Goal: Task Accomplishment & Management: Manage account settings

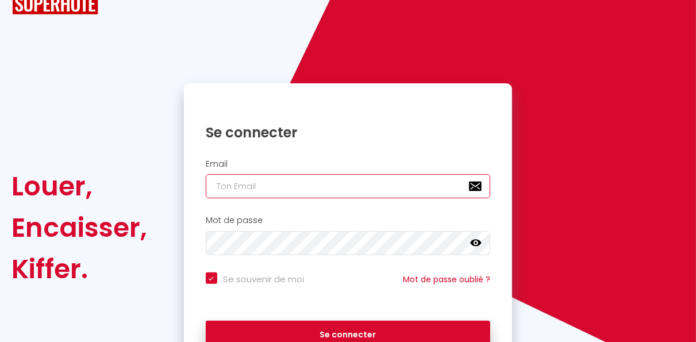
click at [232, 182] on input "email" at bounding box center [348, 186] width 285 height 24
type input "[EMAIL_ADDRESS][DOMAIN_NAME]"
checkbox input "true"
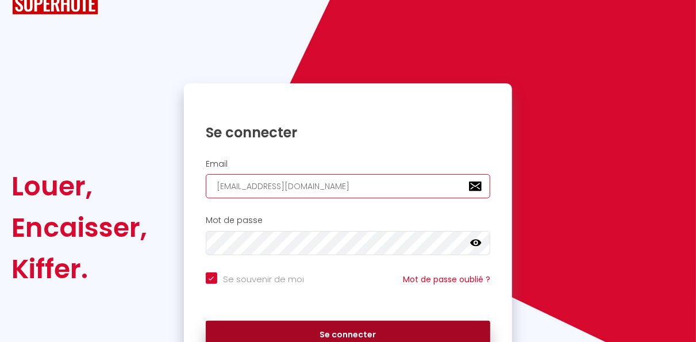
scroll to position [0, 0]
type input "[EMAIL_ADDRESS][DOMAIN_NAME]"
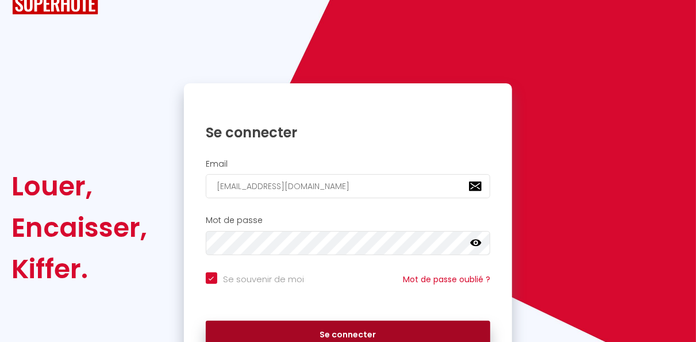
click at [325, 341] on button "Se connecter" at bounding box center [348, 335] width 285 height 29
checkbox input "true"
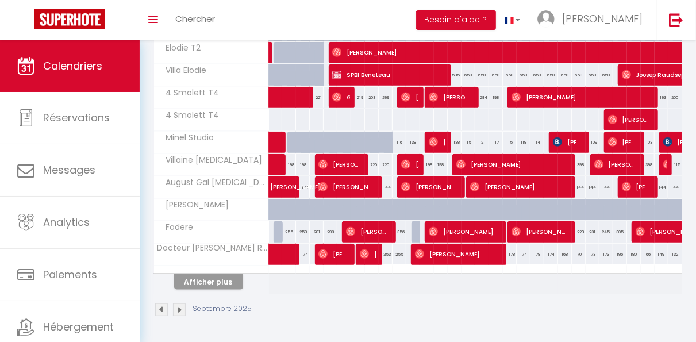
scroll to position [62, 0]
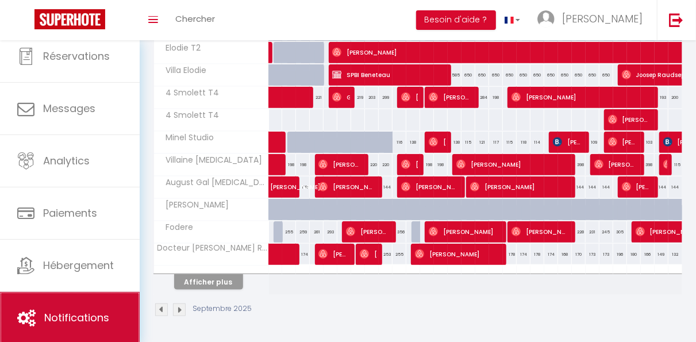
click at [104, 320] on span "Notifications" at bounding box center [76, 317] width 65 height 14
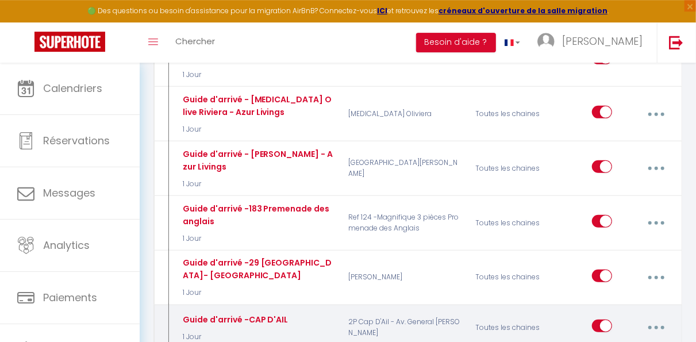
scroll to position [2291, 0]
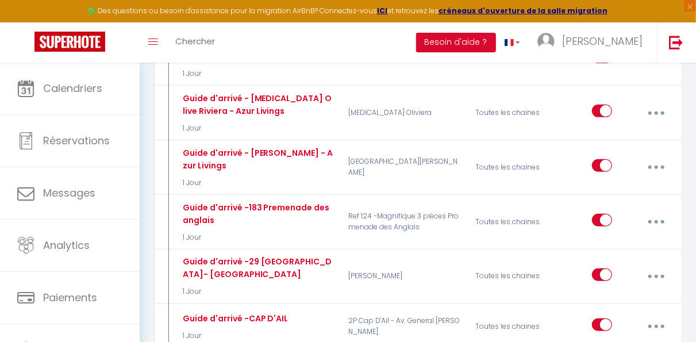
type input "Guide d'arrivé -Cour du Centenaire - [GEOGRAPHIC_DATA]"
select select "1 Jour"
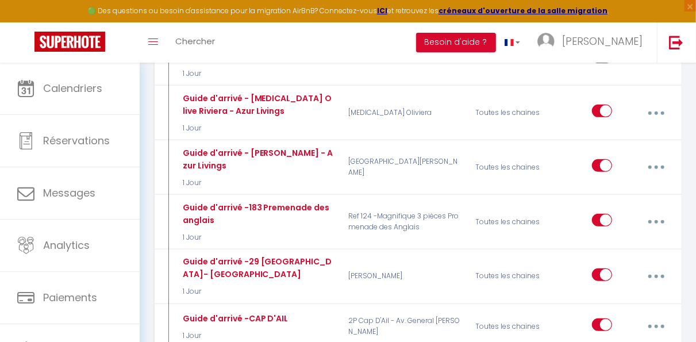
select select
checkbox input "true"
checkbox input "false"
radio input "true"
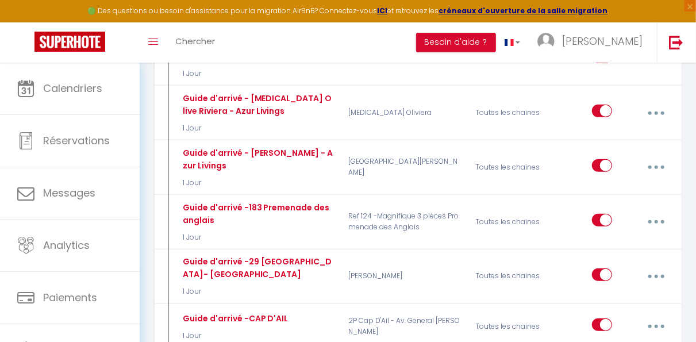
type input "Guide d'arrivé et Plan - [RENTAL:NAME]"
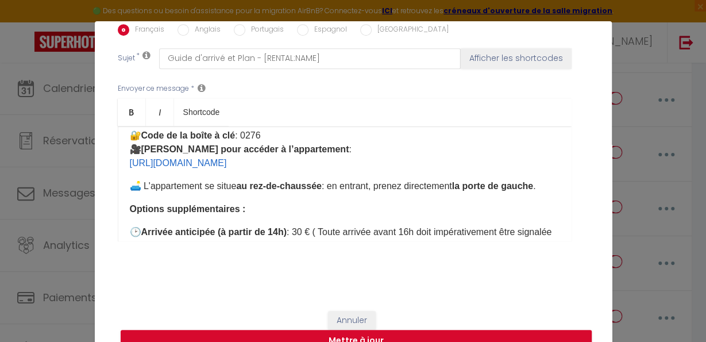
scroll to position [206, 0]
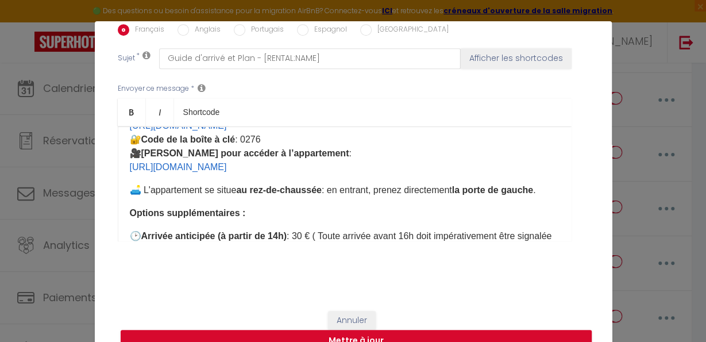
click at [266, 153] on p "📍 Adresse du logement : [RENTAL:ADDRESS] 🗺️ Cliquez ici pour localiser l’appart…" at bounding box center [345, 126] width 430 height 97
click at [178, 32] on input "Anglais" at bounding box center [183, 29] width 11 height 11
radio input "true"
checkbox input "true"
checkbox input "false"
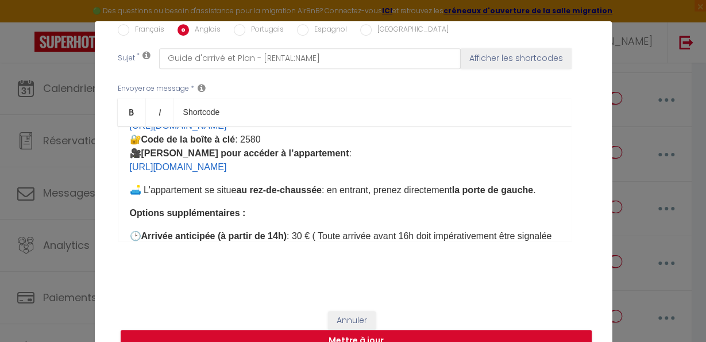
checkbox input "false"
type input "Arrival Guide and Map - [RENTAL:NAME]"
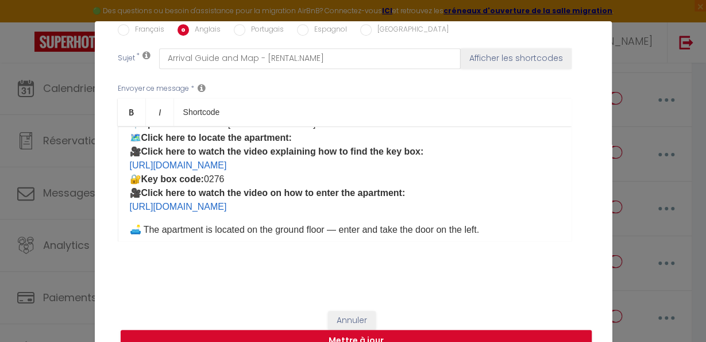
scroll to position [154, 0]
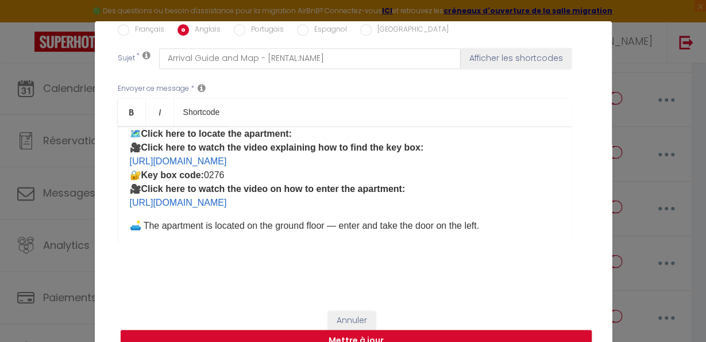
click at [232, 176] on p "📍 Apartment address: [RENTAL:ADDRESS] 🗺️ Click here to locate the apartment: 🎥 …" at bounding box center [345, 161] width 430 height 97
click at [237, 30] on input "Portugais" at bounding box center [239, 29] width 11 height 11
radio input "true"
checkbox input "true"
checkbox input "false"
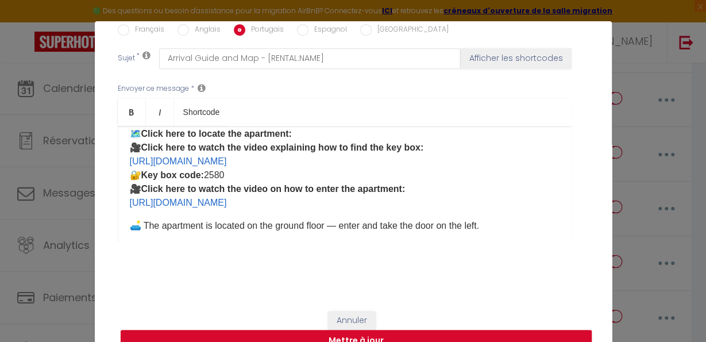
checkbox input "false"
type input "Guia de Chegada e Mappa - [RENTAL:NAME]"
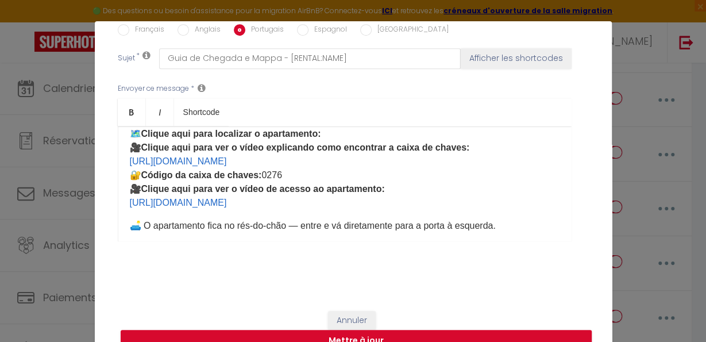
click at [276, 192] on p "📍 Endereço do apartamento: [RENTAL:ADDRESS] 🗺️ Clique aqui para localizar o apa…" at bounding box center [345, 161] width 430 height 97
click at [297, 29] on input "Espagnol" at bounding box center [302, 29] width 11 height 11
radio input "true"
checkbox input "true"
checkbox input "false"
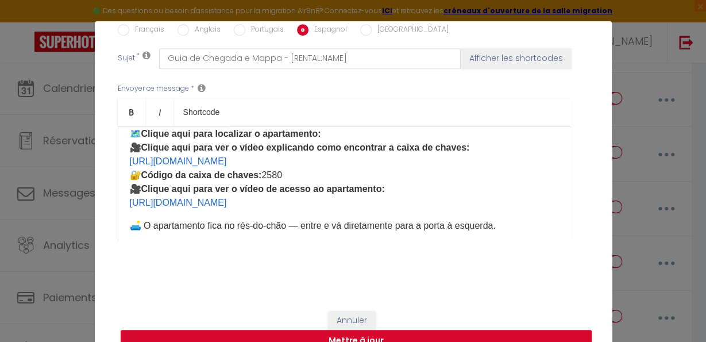
checkbox input "false"
type input "Domani è il grande giorno del tuo arrivo! - [RENTAL:ADDRESS]"
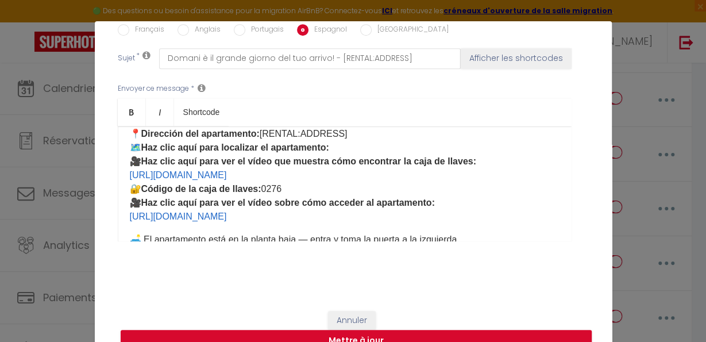
click at [286, 190] on p "📍 Dirección del apartamento: [RENTAL:ADDRESS] 🗺️ Haz clic aquí para localizar e…" at bounding box center [345, 175] width 430 height 97
click at [360, 28] on input "[GEOGRAPHIC_DATA]" at bounding box center [365, 29] width 11 height 11
radio input "true"
checkbox input "true"
checkbox input "false"
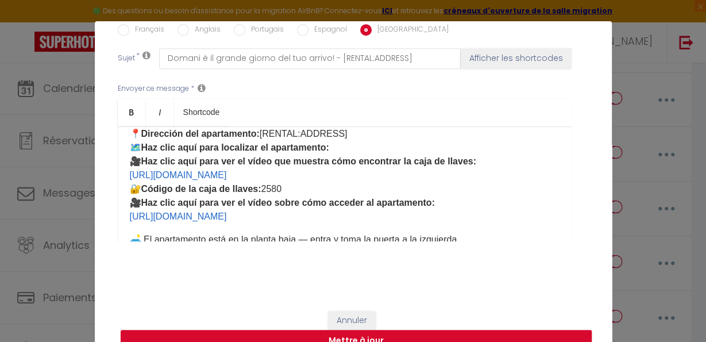
checkbox input "false"
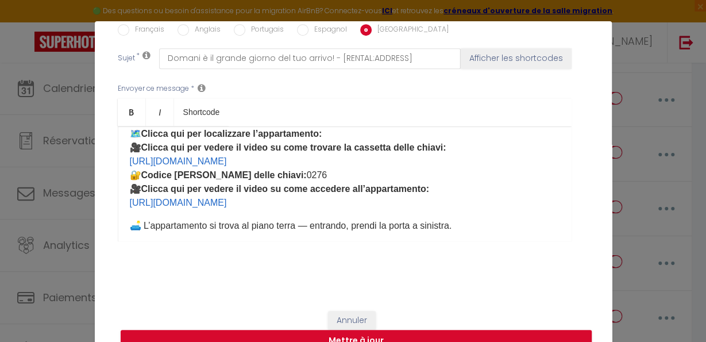
click at [315, 173] on p "📍 Indirizzo dell’appartamento: [RENTAL:ADDRESS] 🗺️ Clicca qui per localizzare l…" at bounding box center [345, 161] width 430 height 97
click at [379, 340] on button "Mettre à jour" at bounding box center [356, 341] width 471 height 22
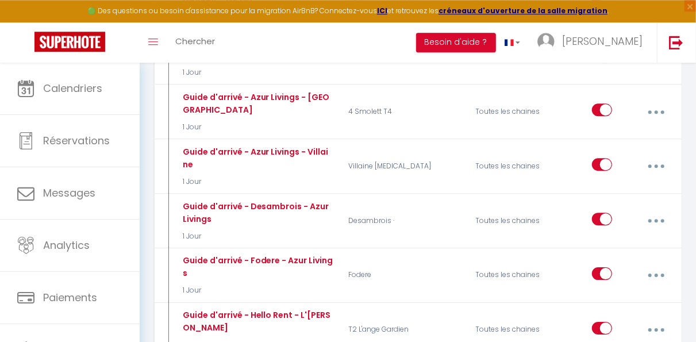
scroll to position [1582, 0]
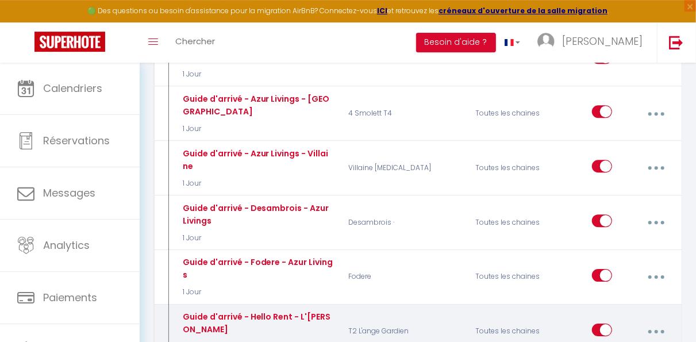
click at [664, 321] on button "button" at bounding box center [656, 332] width 30 height 22
type input "Guide d'arrivé - Hello Rent - L'[PERSON_NAME]"
select select "3 Jours"
select select
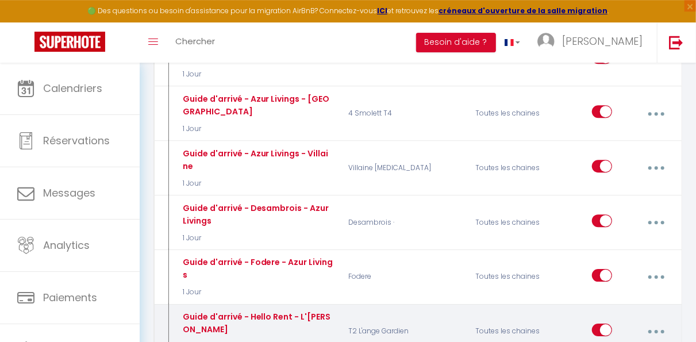
checkbox input "true"
checkbox input "false"
radio input "true"
type input "Guide d'arrivé et Plan - [RENTAL:NAME]"
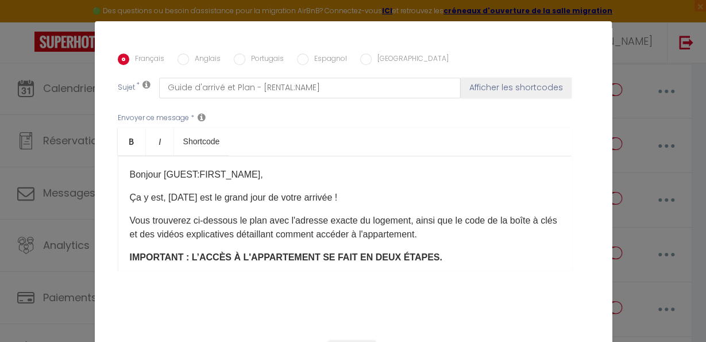
scroll to position [309, 0]
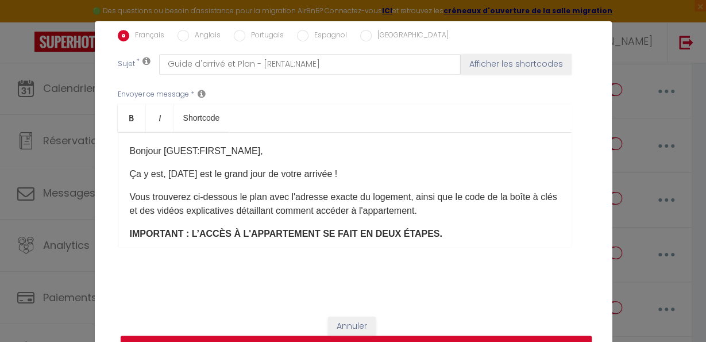
click at [193, 181] on p "Ça y est, [DATE] est le grand jour de votre arrivée !" at bounding box center [345, 174] width 430 height 14
click at [187, 176] on p "Ça y est, c'est le grand jour de votre arrivée !" at bounding box center [345, 174] width 430 height 14
click at [178, 34] on input "Anglais" at bounding box center [183, 35] width 11 height 11
radio input "true"
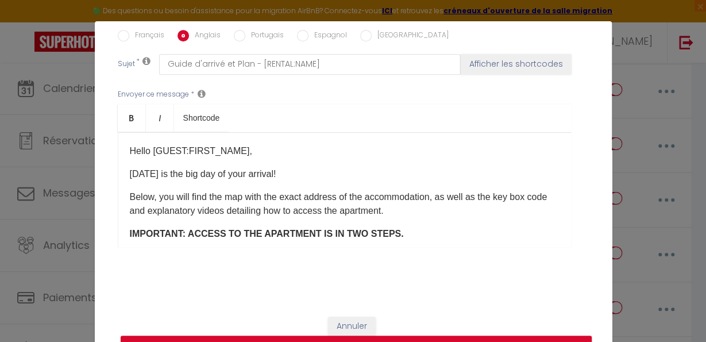
checkbox input "true"
checkbox input "false"
type input "Arrival Guide and Map - [RENTAL:NAME]"
drag, startPoint x: 167, startPoint y: 175, endPoint x: 114, endPoint y: 173, distance: 52.3
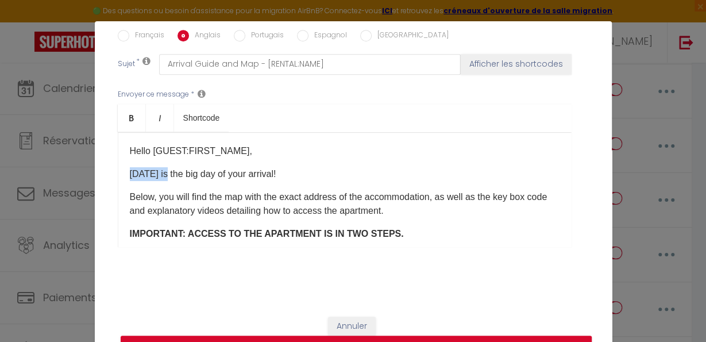
click at [118, 173] on div "Hello [GUEST:FIRST_NAME], [DATE] is the big day of your arrival! Below, you wil…" at bounding box center [345, 189] width 454 height 115
click at [235, 39] on input "Portugais" at bounding box center [239, 35] width 11 height 11
radio input "true"
checkbox input "true"
checkbox input "false"
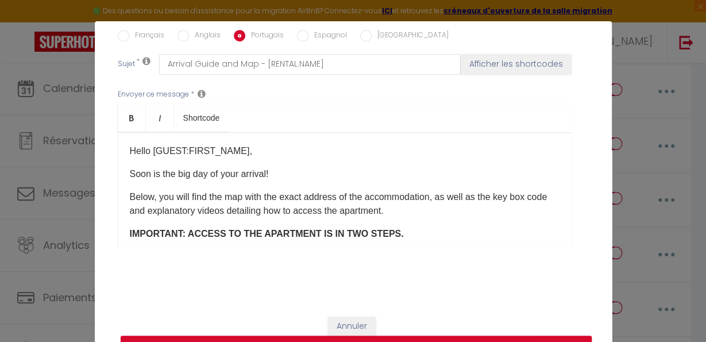
checkbox input "false"
type input "Guia de Chegada e Mappa - [RENTAL:NAME]"
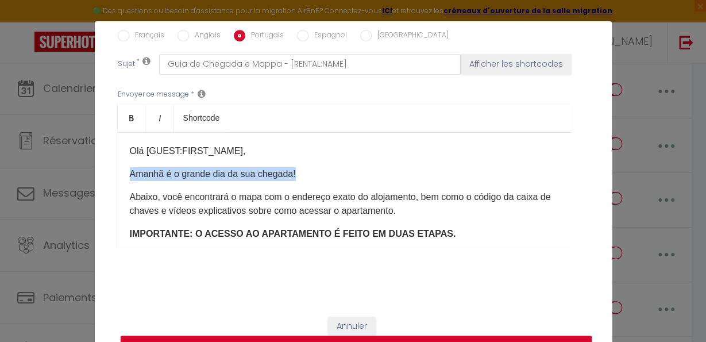
drag, startPoint x: 293, startPoint y: 177, endPoint x: 103, endPoint y: 174, distance: 189.1
click at [118, 174] on div "Olá [GUEST:FIRST_NAME], Amanhã é o grande dia da sua chegada! Abaixo, você enco…" at bounding box center [345, 189] width 454 height 115
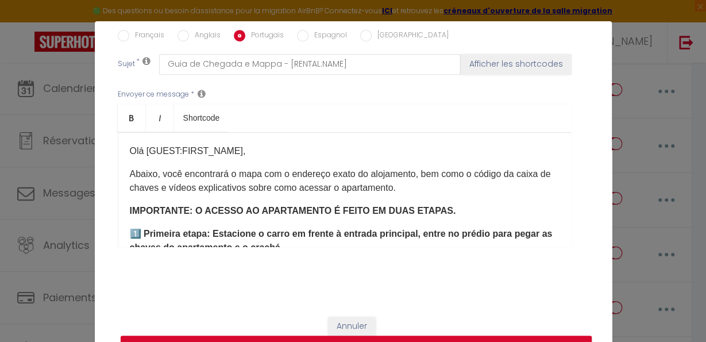
click at [309, 36] on label "Espagnol" at bounding box center [328, 36] width 39 height 13
click at [303, 36] on input "Espagnol" at bounding box center [302, 35] width 11 height 11
radio input "true"
checkbox input "true"
checkbox input "false"
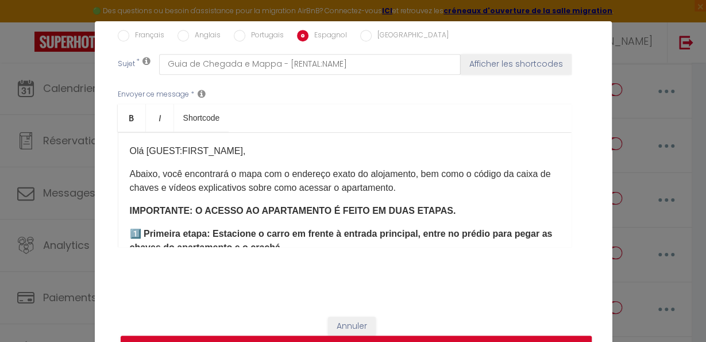
checkbox input "false"
type input "Guida all’arrivo e Mappa - [RENTAL:NAME]"
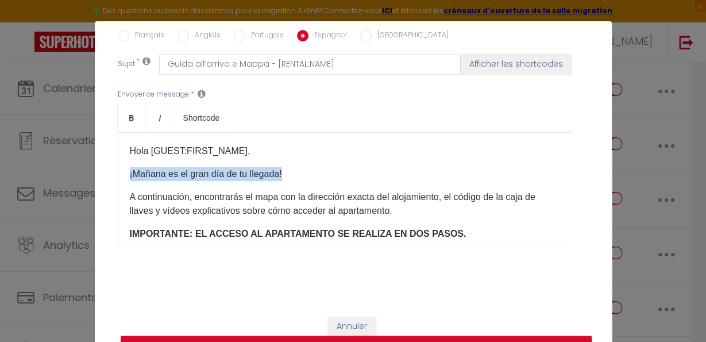
drag, startPoint x: 278, startPoint y: 180, endPoint x: 91, endPoint y: 166, distance: 187.3
click at [118, 166] on div "Hola [GUEST:FIRST_NAME], ¡Mañana es el gran día de tu llegada! A continuación, …" at bounding box center [345, 189] width 454 height 115
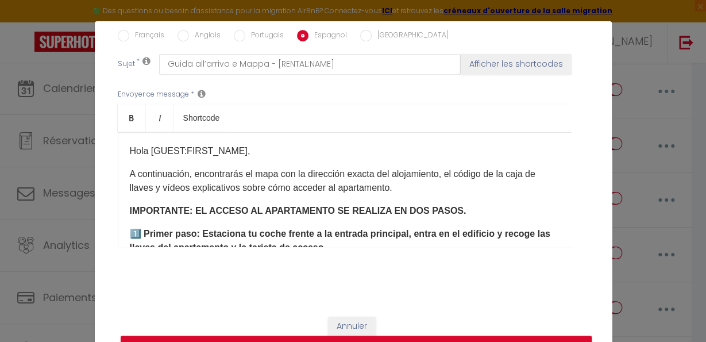
click at [360, 35] on input "[GEOGRAPHIC_DATA]" at bounding box center [365, 35] width 11 height 11
radio input "true"
checkbox input "true"
checkbox input "false"
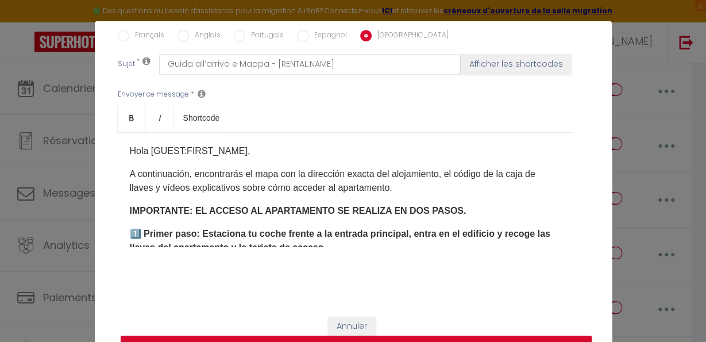
type input "Il vostro arrivo domani – Informazioni di accesso -[RENTAL:NAME]"
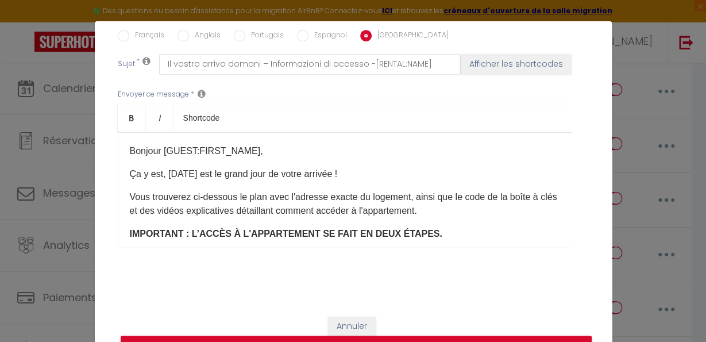
click at [194, 176] on p "Ça y est, [DATE] est le grand jour de votre arrivée !" at bounding box center [345, 174] width 430 height 14
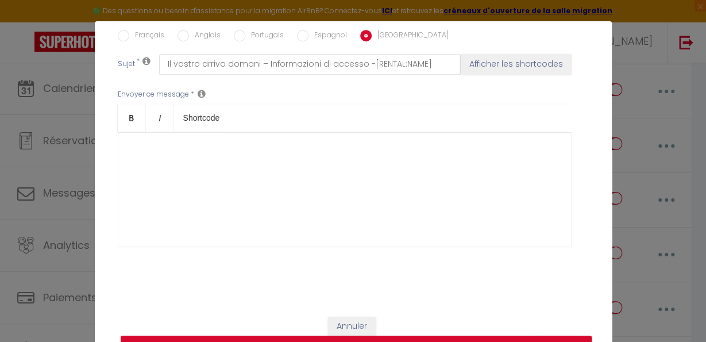
scroll to position [0, 0]
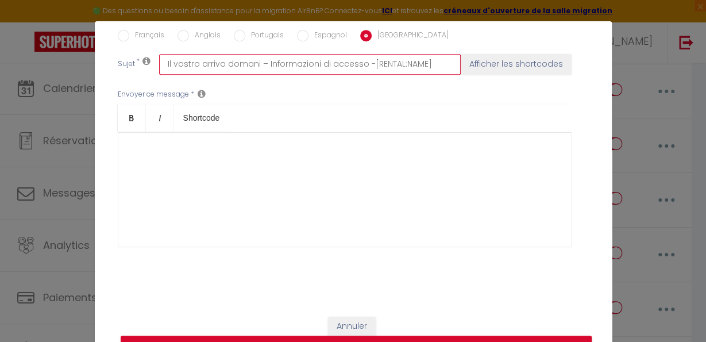
drag, startPoint x: 160, startPoint y: 66, endPoint x: 429, endPoint y: 61, distance: 269.0
click at [429, 61] on input "Il vostro arrivo domani – Informazioni di accesso -[RENTAL:NAME]" at bounding box center [310, 64] width 302 height 21
checkbox input "true"
checkbox input "false"
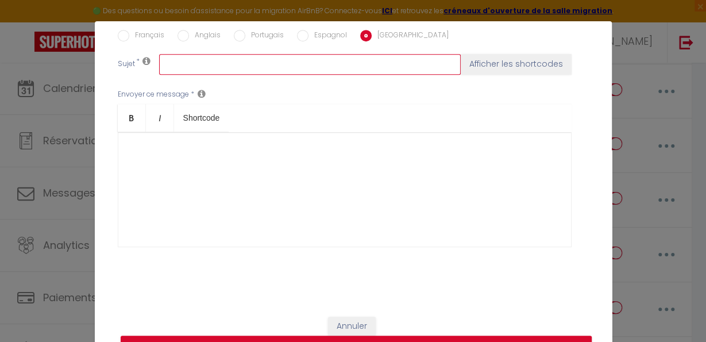
scroll to position [317, 0]
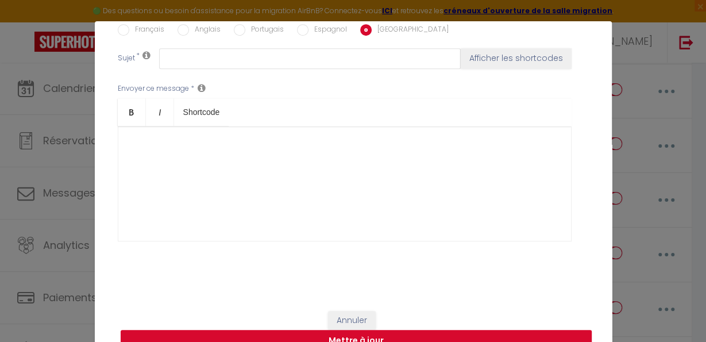
click at [416, 335] on button "Mettre à jour" at bounding box center [356, 341] width 471 height 22
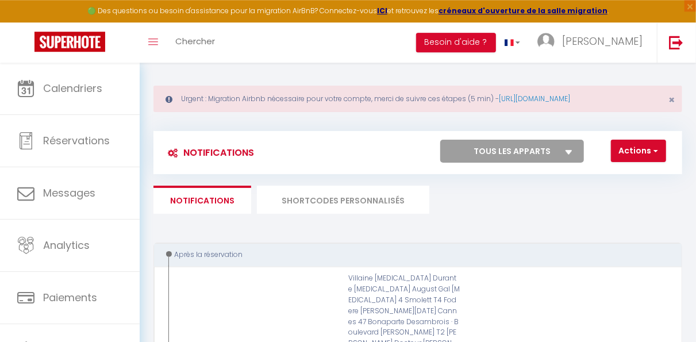
scroll to position [0, 0]
